Goal: Task Accomplishment & Management: Manage account settings

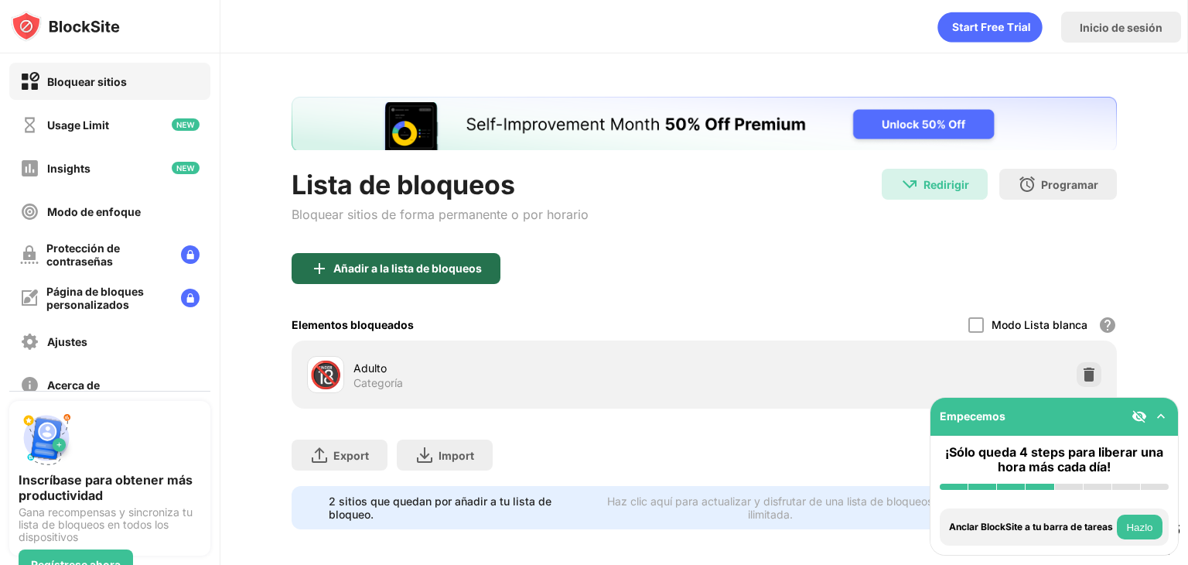
click at [374, 273] on div "Añadir a la lista de bloqueos" at bounding box center [407, 268] width 148 height 12
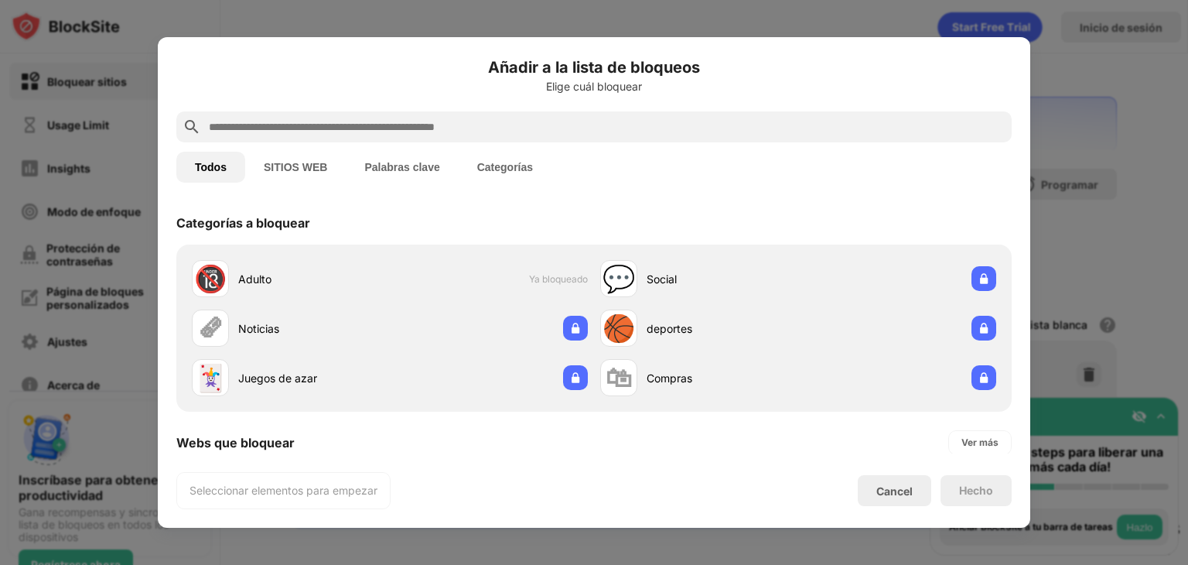
click at [282, 137] on div at bounding box center [593, 126] width 835 height 31
click at [296, 134] on input "text" at bounding box center [606, 127] width 798 height 19
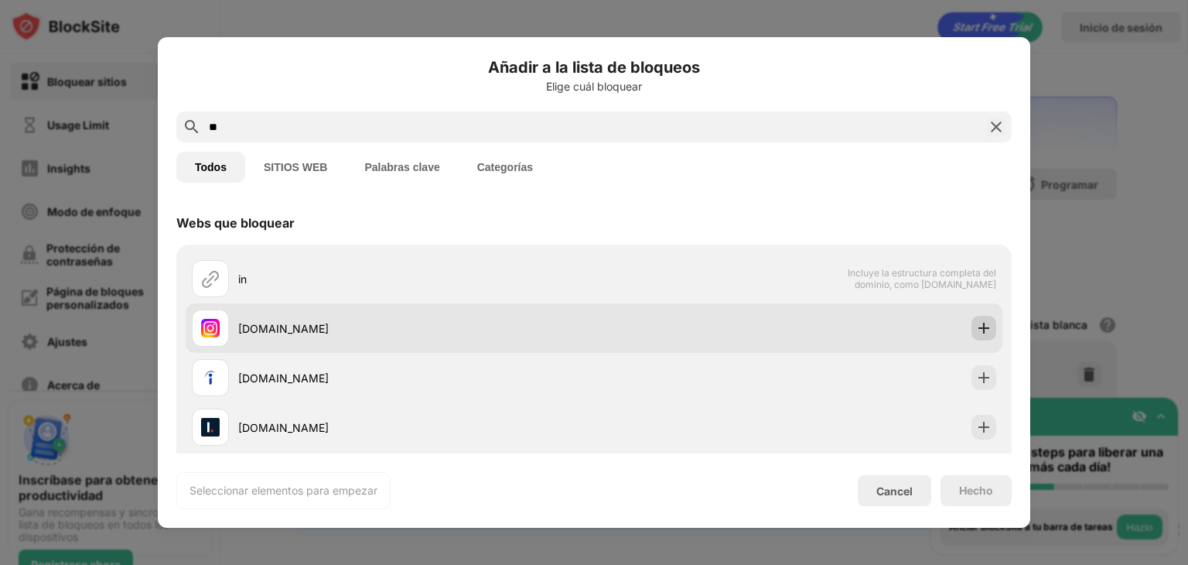
type input "**"
click at [976, 333] on img at bounding box center [983, 327] width 15 height 15
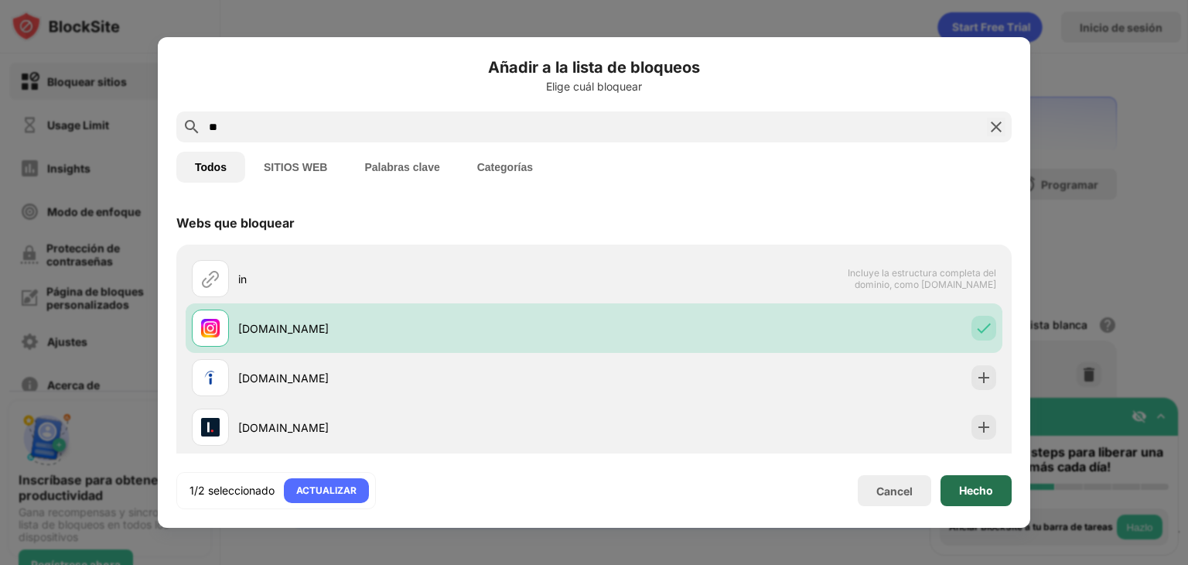
click at [982, 504] on div "Hecho" at bounding box center [975, 490] width 71 height 31
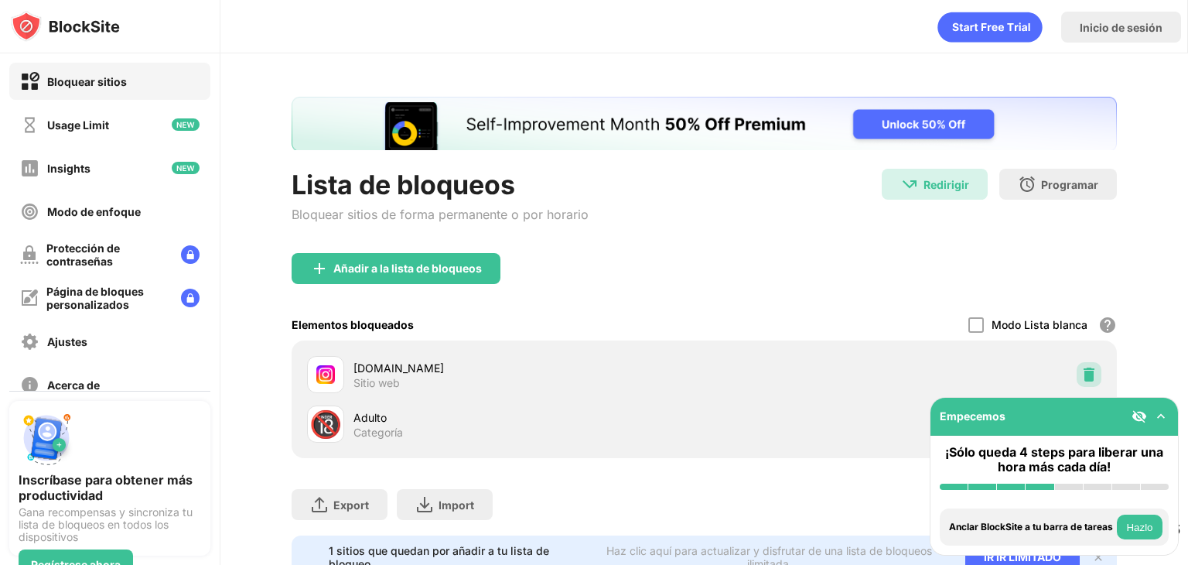
click at [1081, 373] on img at bounding box center [1088, 374] width 15 height 15
